Goal: Communication & Community: Ask a question

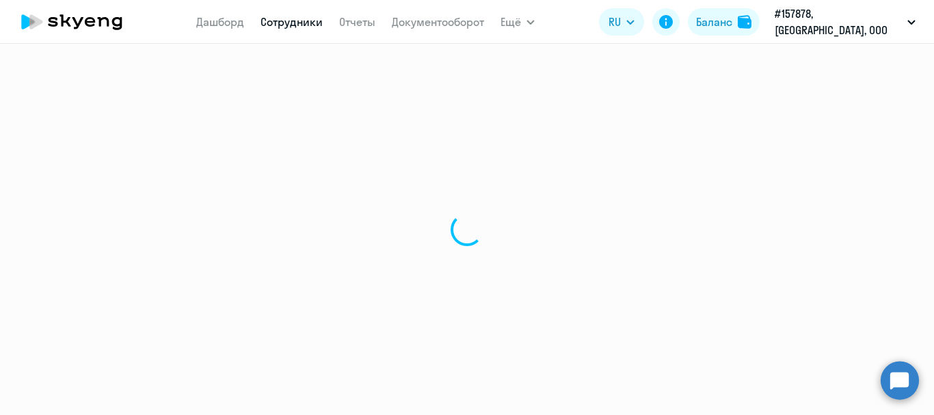
select select "30"
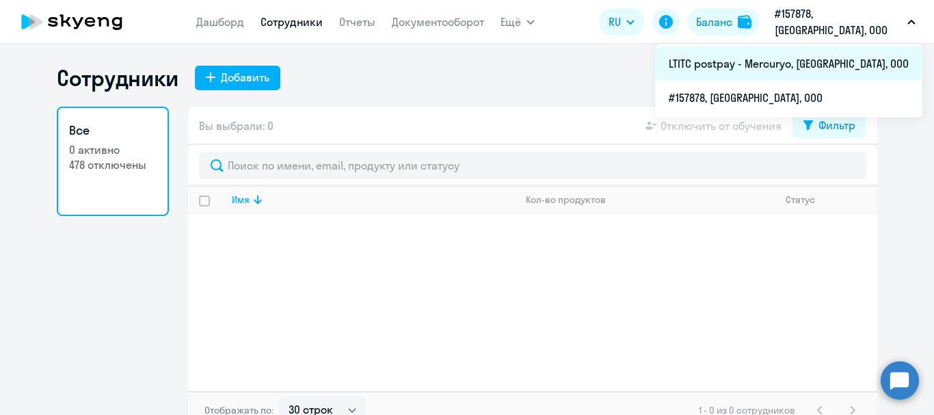
click at [811, 65] on li "LTITC postpay - Mercuryo, [GEOGRAPHIC_DATA], ООО" at bounding box center [788, 63] width 267 height 34
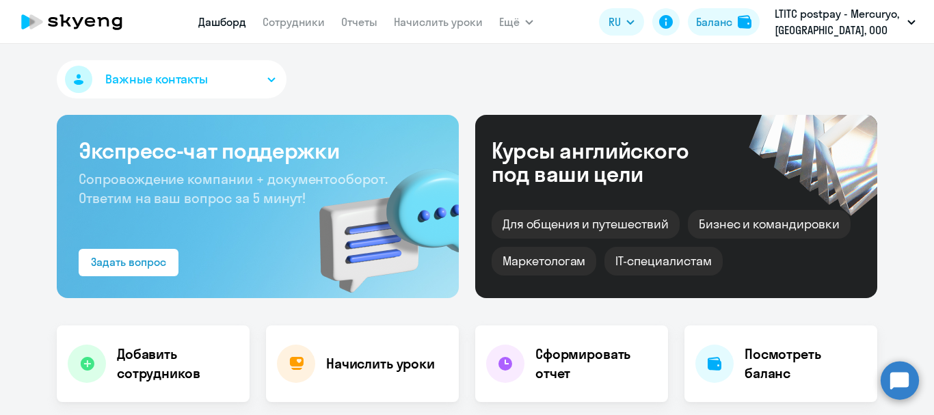
click at [889, 376] on circle at bounding box center [899, 380] width 38 height 38
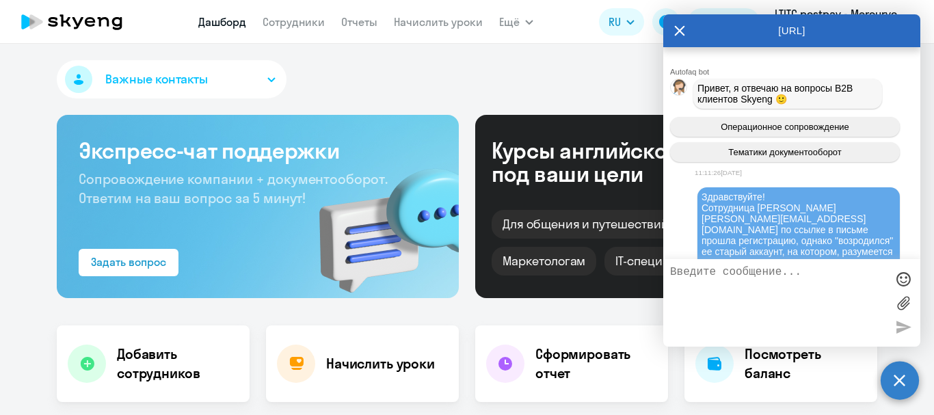
select select "30"
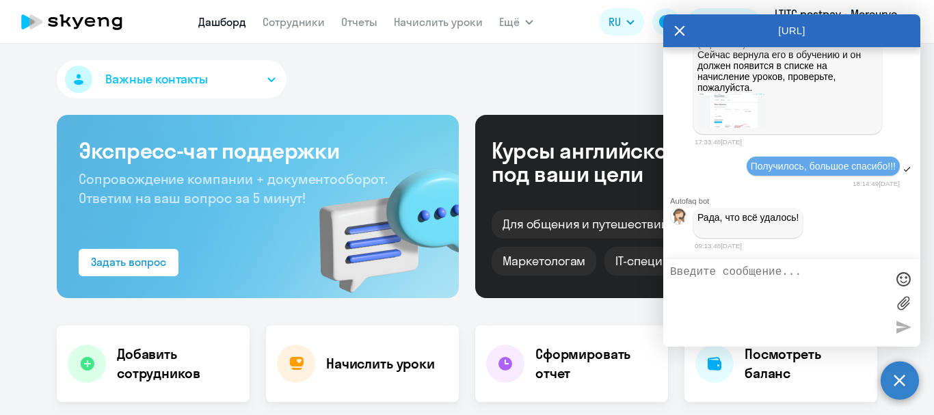
scroll to position [100383, 0]
click at [788, 281] on textarea at bounding box center [778, 303] width 216 height 74
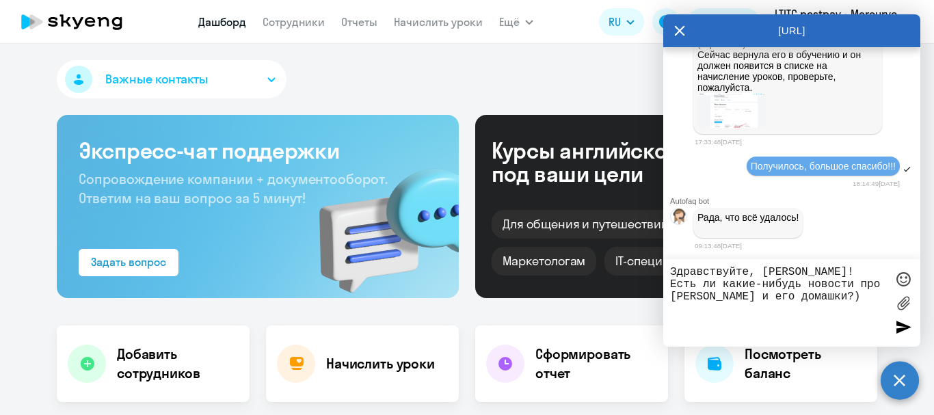
type textarea "Здравствуйте, [PERSON_NAME]! Есть ли какие-нибудь новости про [PERSON_NAME] и е…"
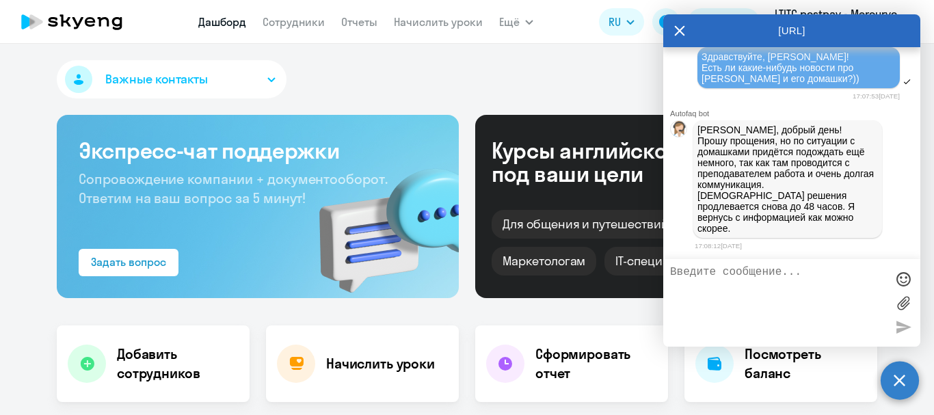
scroll to position [100585, 0]
